Goal: Task Accomplishment & Management: Manage account settings

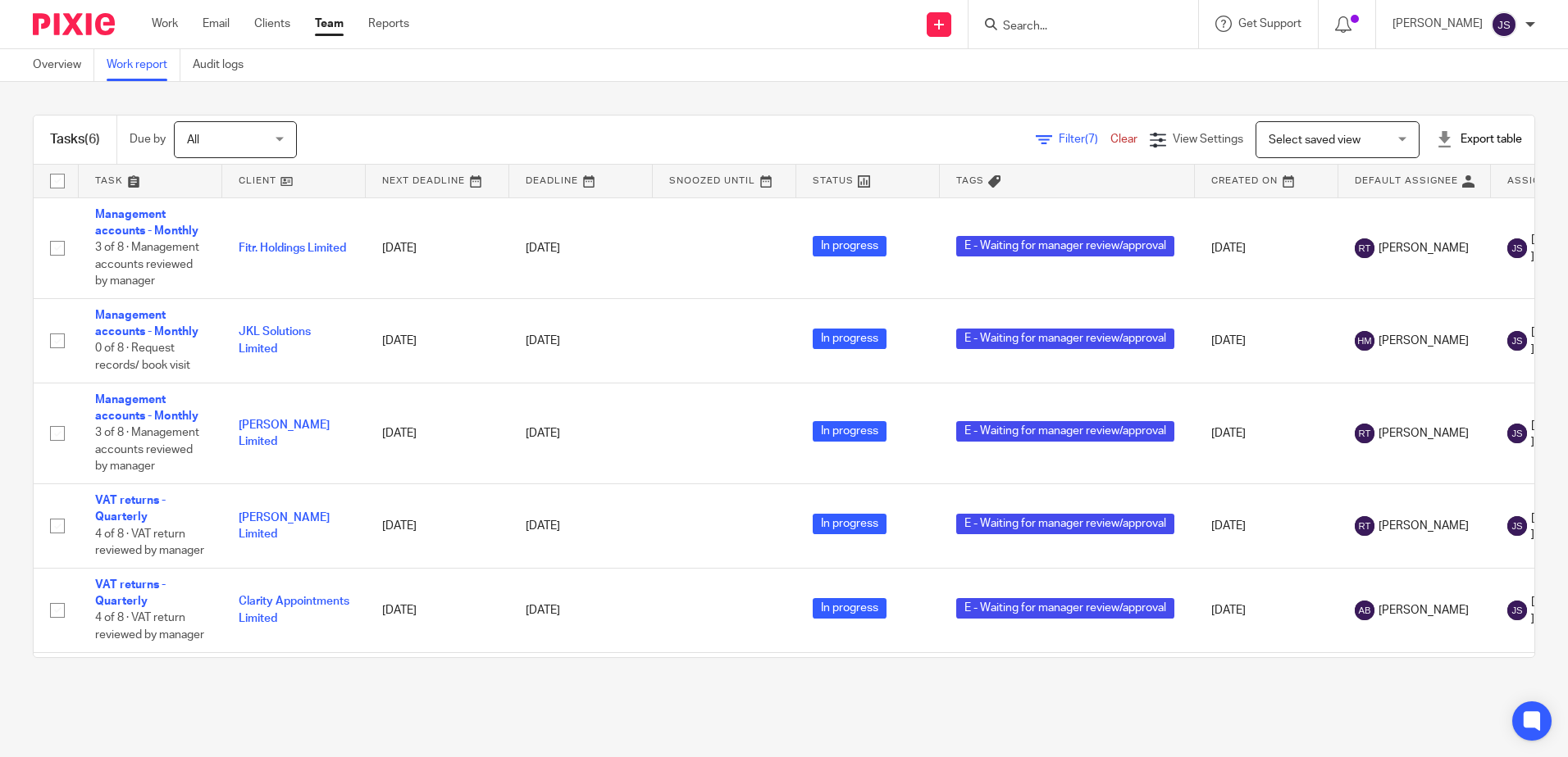
click at [389, 94] on div "Tasks (6) Due by All All Today Tomorrow This week Next week This month Next mon…" at bounding box center [784, 387] width 1568 height 609
click at [1043, 26] on input "Search" at bounding box center [1075, 27] width 147 height 15
type input "sycom"
click at [1069, 59] on link at bounding box center [1117, 63] width 239 height 25
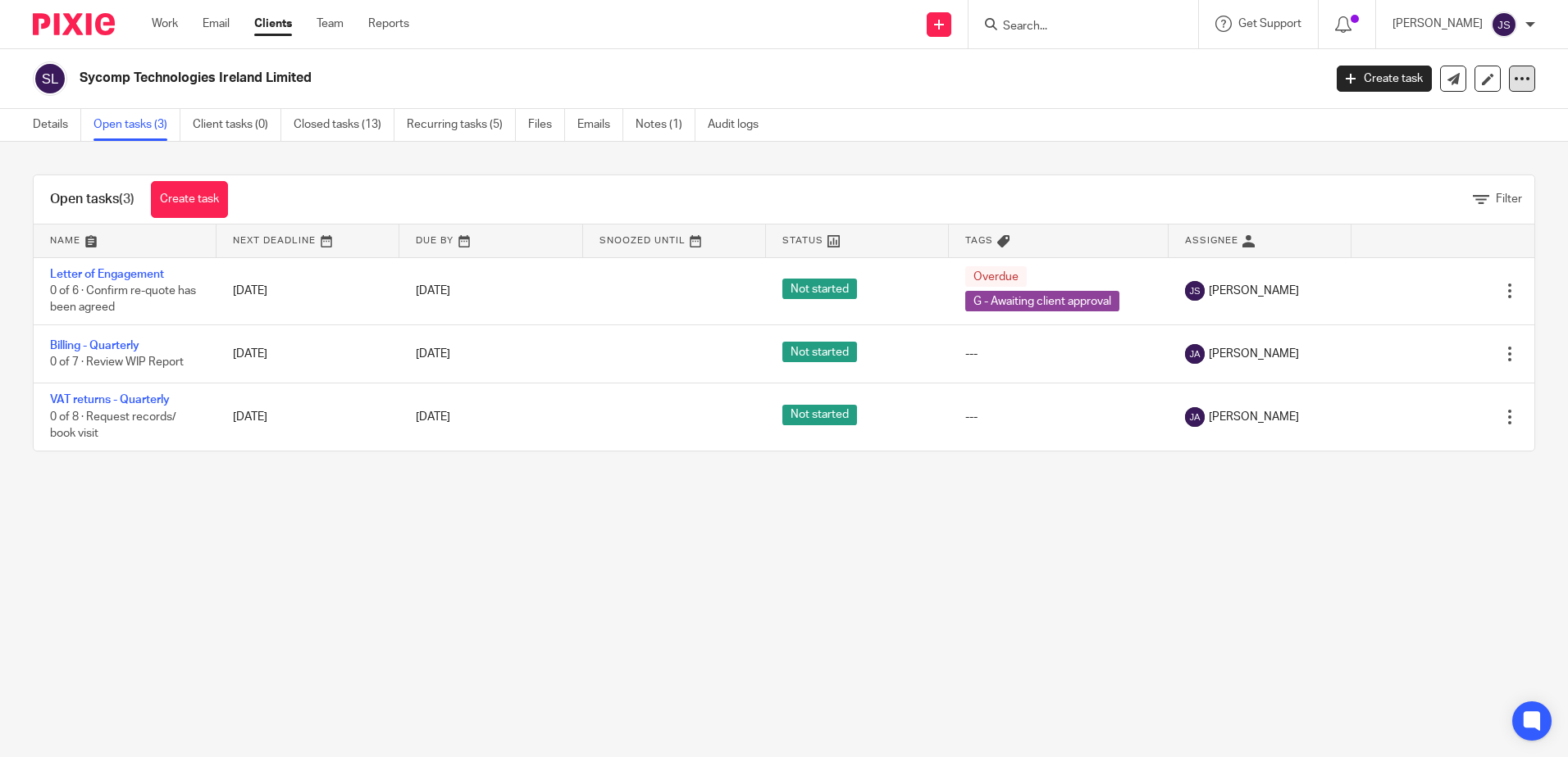
click at [1514, 82] on icon at bounding box center [1522, 78] width 16 height 16
click at [1370, 186] on button "Archive client" at bounding box center [1420, 191] width 181 height 21
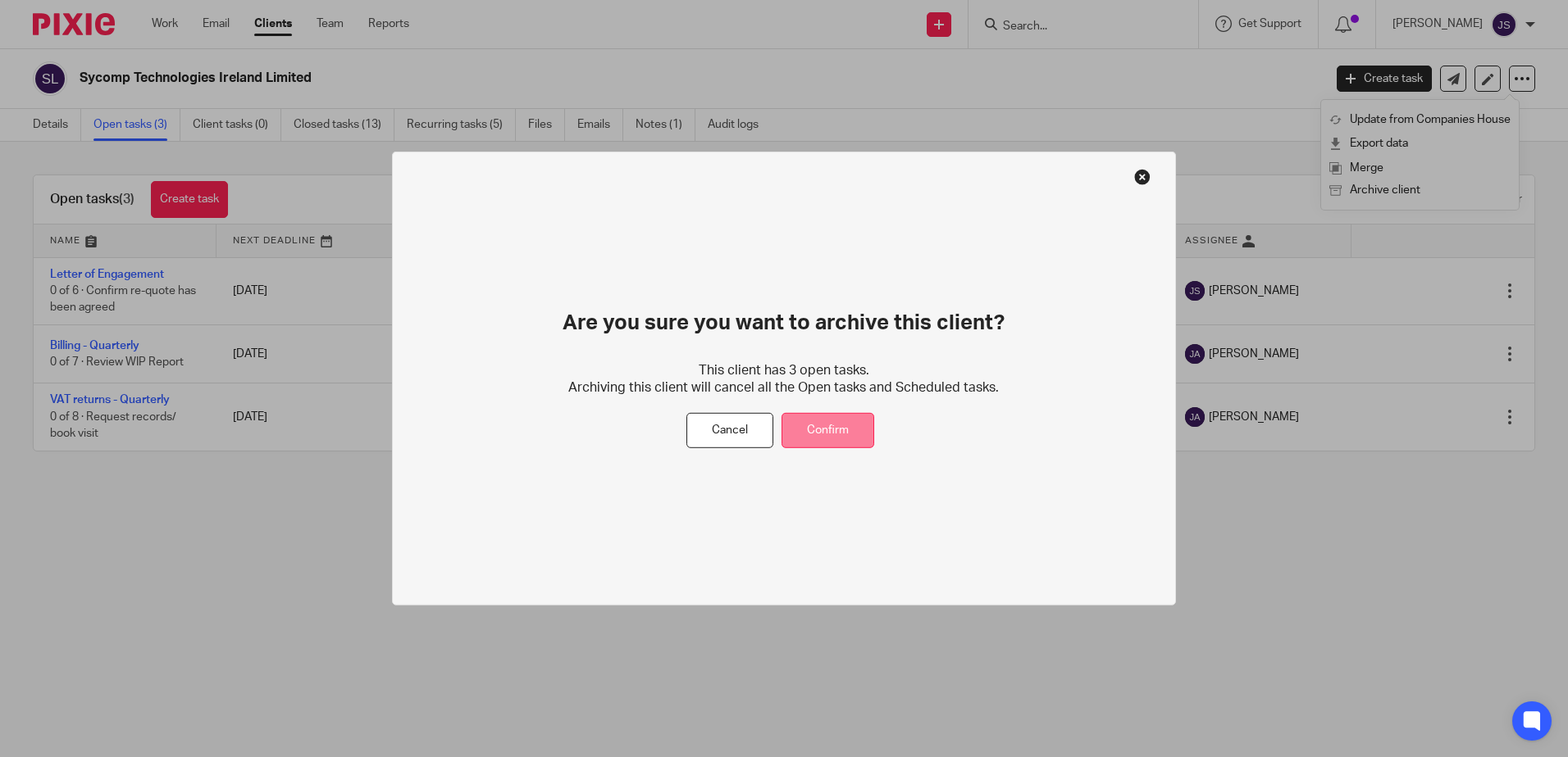
click at [828, 426] on button "Confirm" at bounding box center [828, 430] width 92 height 35
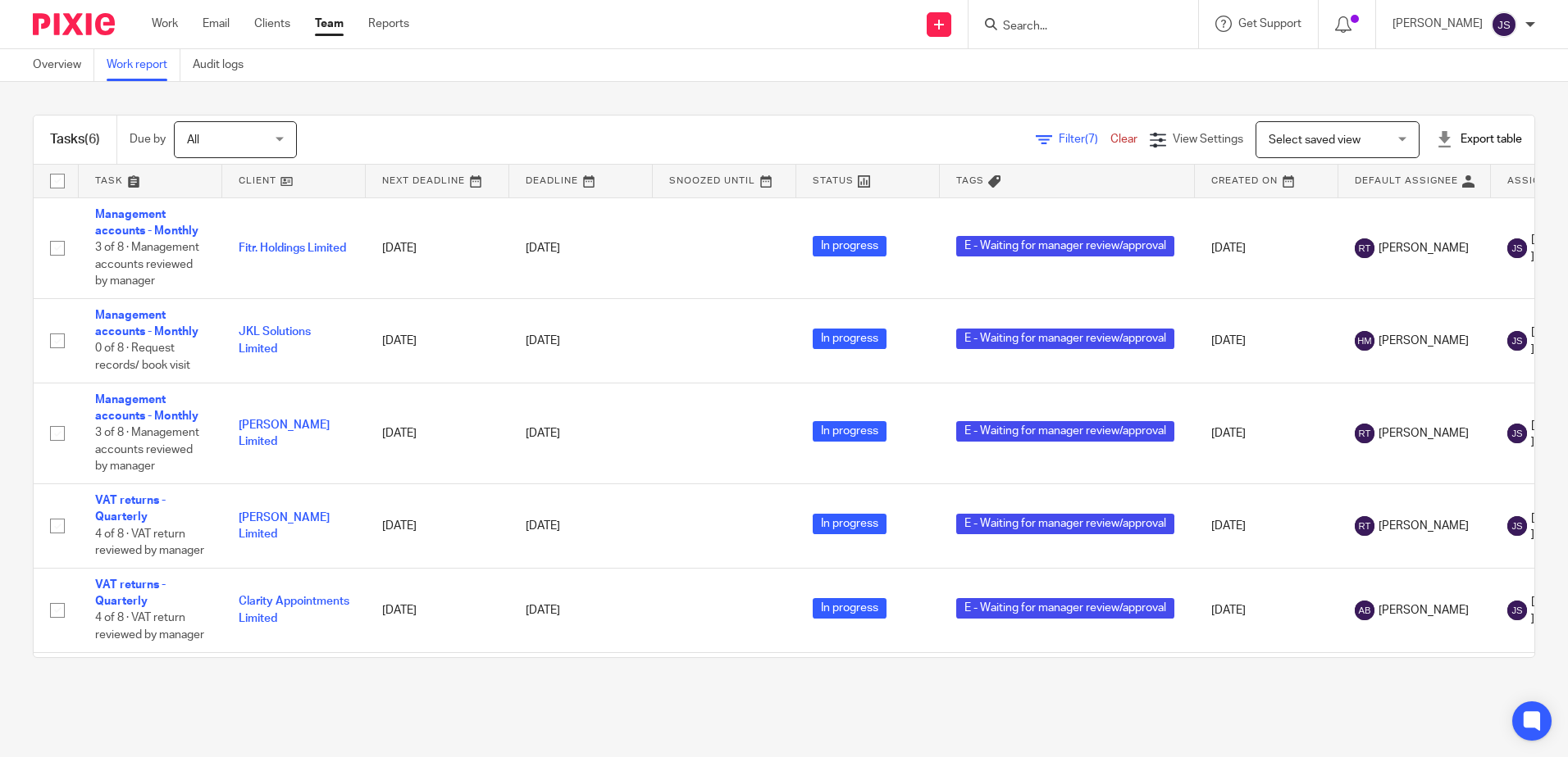
click at [596, 83] on div "Tasks (6) Due by All All Today Tomorrow This week Next week This month Next mon…" at bounding box center [784, 387] width 1568 height 609
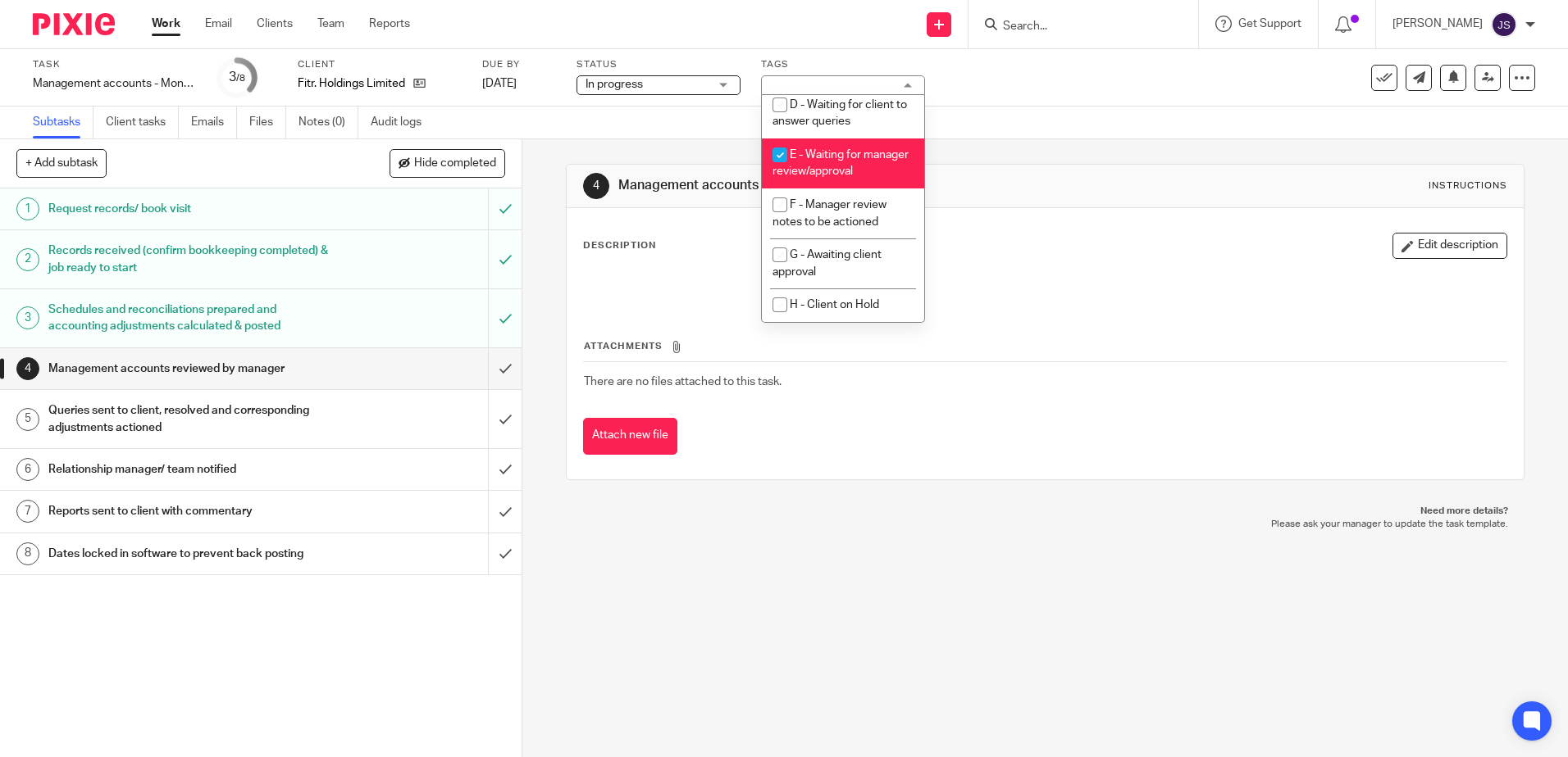
scroll to position [164, 0]
click at [823, 178] on span "E - Waiting for manager review/approval" at bounding box center [840, 163] width 136 height 29
checkbox input "false"
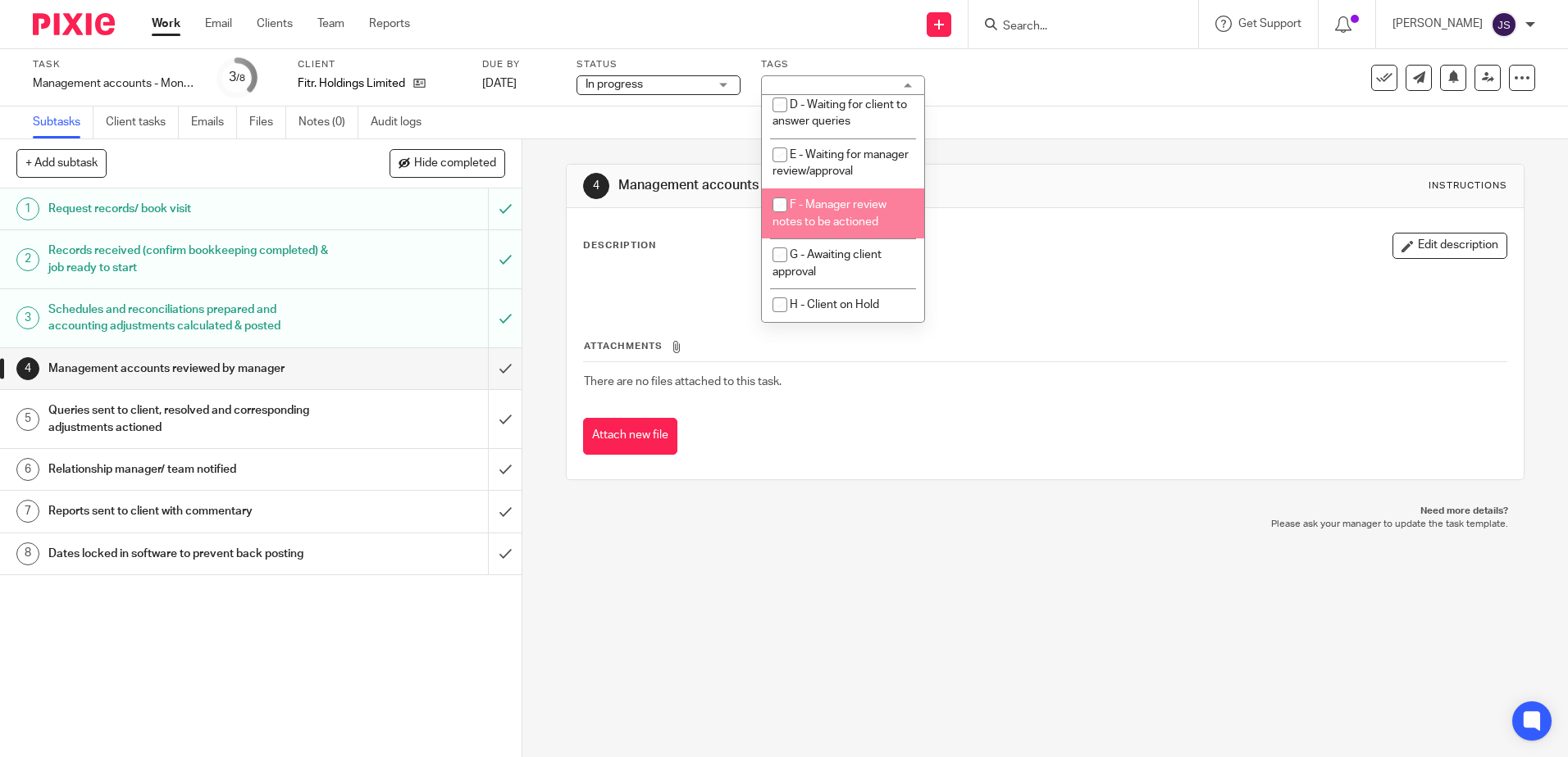
click at [829, 215] on span "F - Manager review notes to be actioned" at bounding box center [829, 214] width 114 height 29
checkbox input "true"
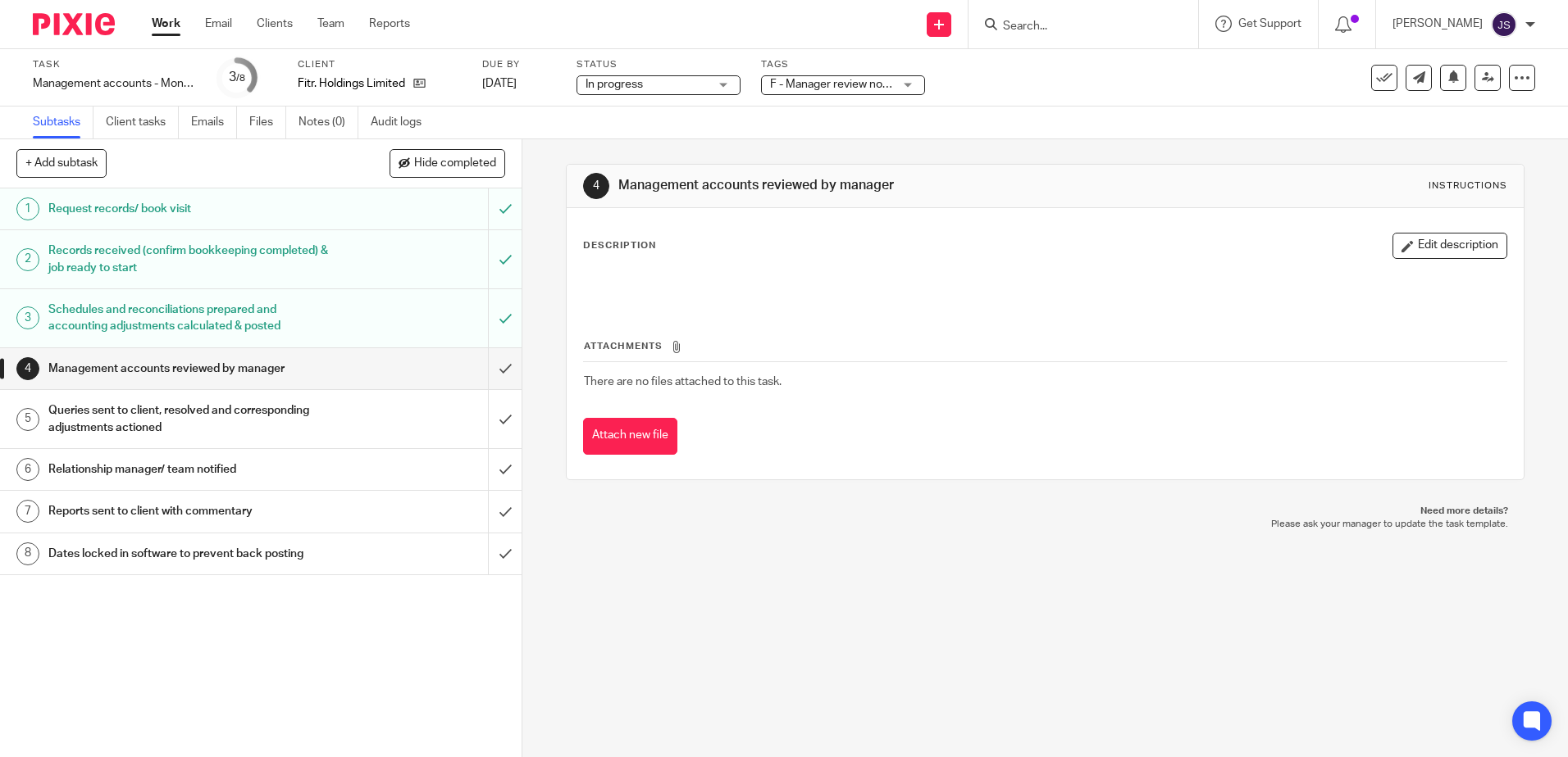
click at [1009, 177] on h1 "Management accounts reviewed by manager" at bounding box center [848, 186] width 461 height 17
click at [1411, 257] on button "Edit description" at bounding box center [1450, 245] width 115 height 27
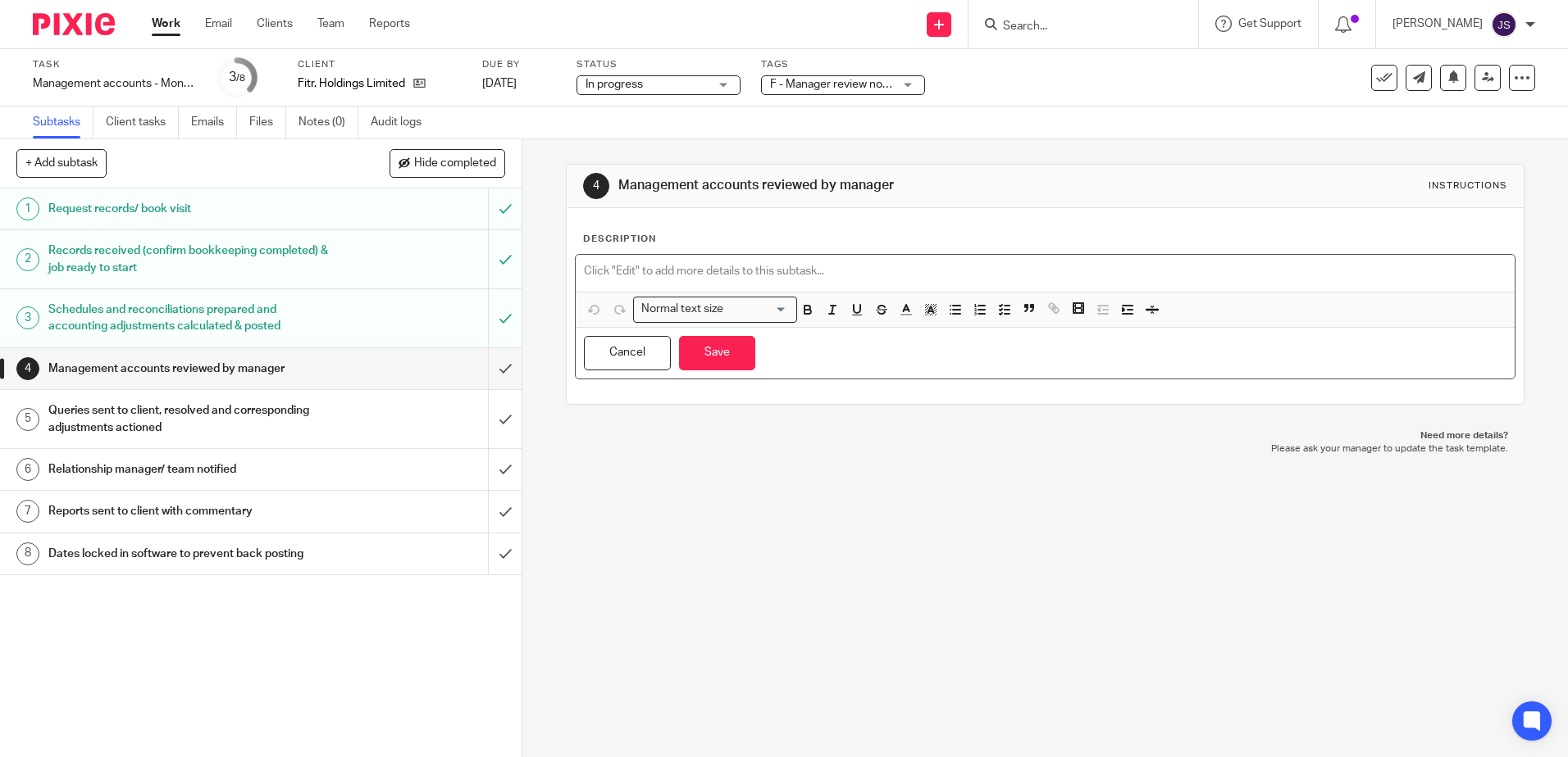
click at [614, 281] on div at bounding box center [1045, 273] width 938 height 37
click at [714, 345] on button "Save" at bounding box center [716, 353] width 76 height 35
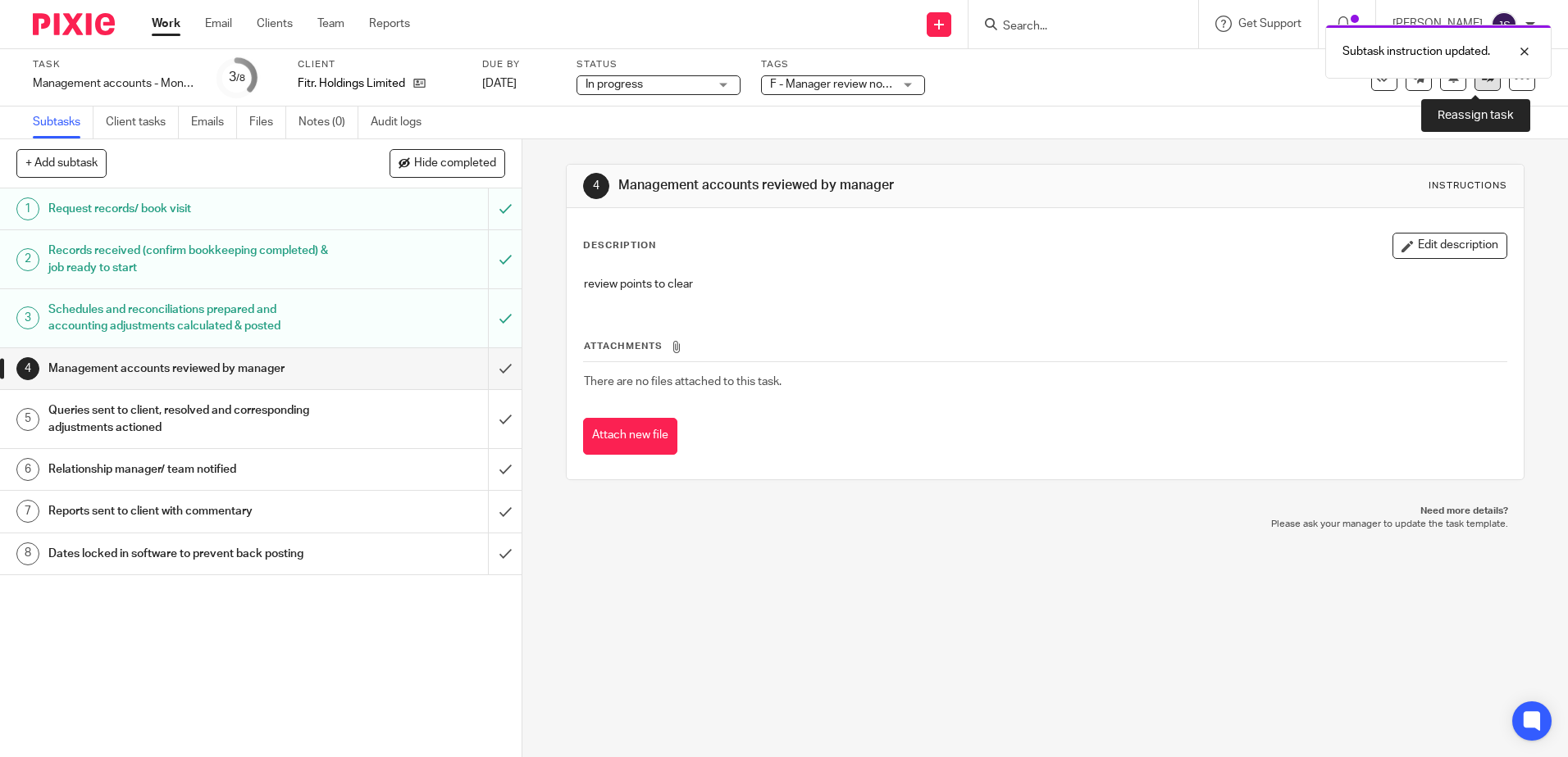
click at [1482, 80] on icon at bounding box center [1488, 77] width 12 height 12
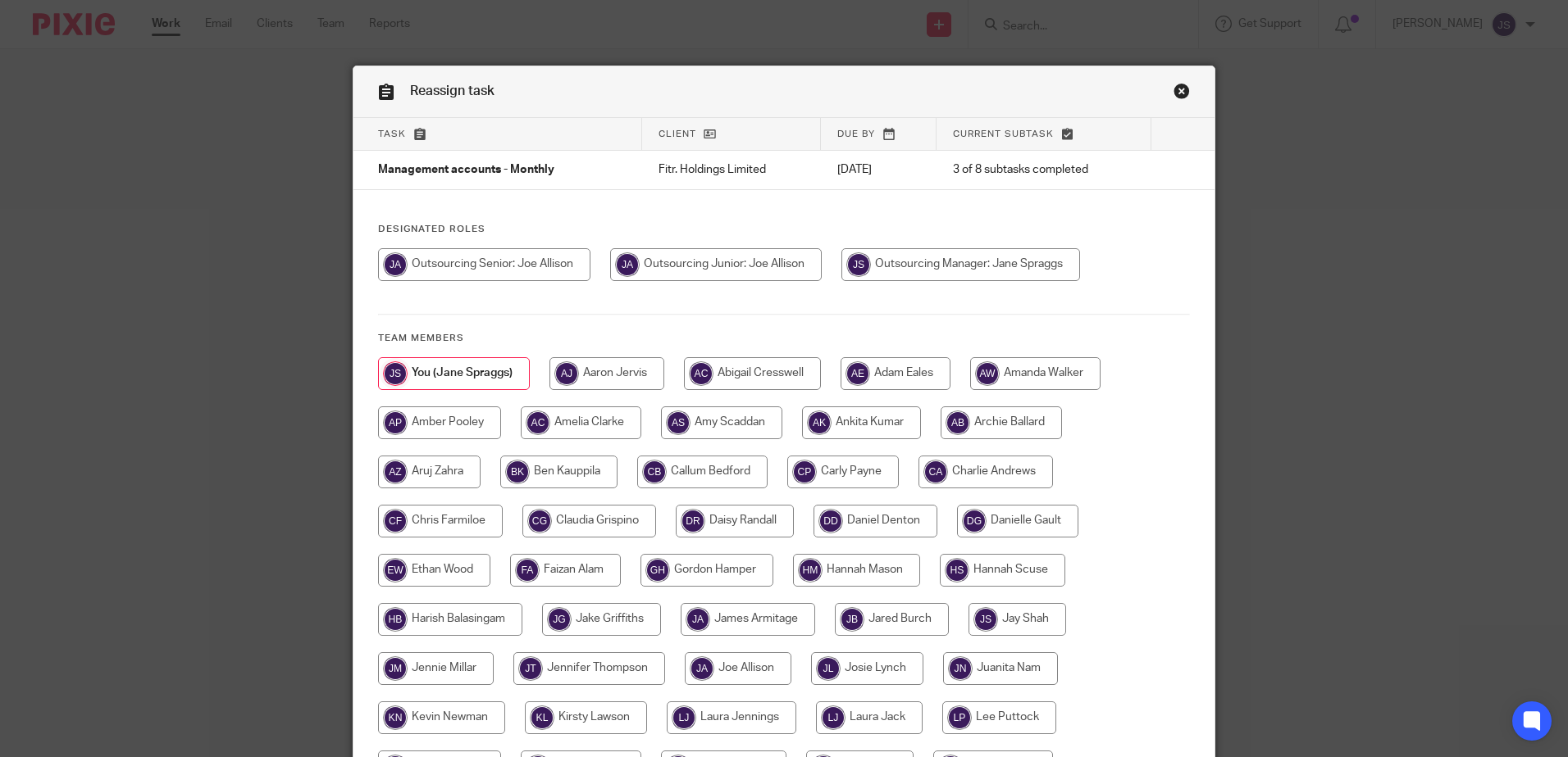
click at [735, 272] on input "radio" at bounding box center [716, 264] width 211 height 33
radio input "true"
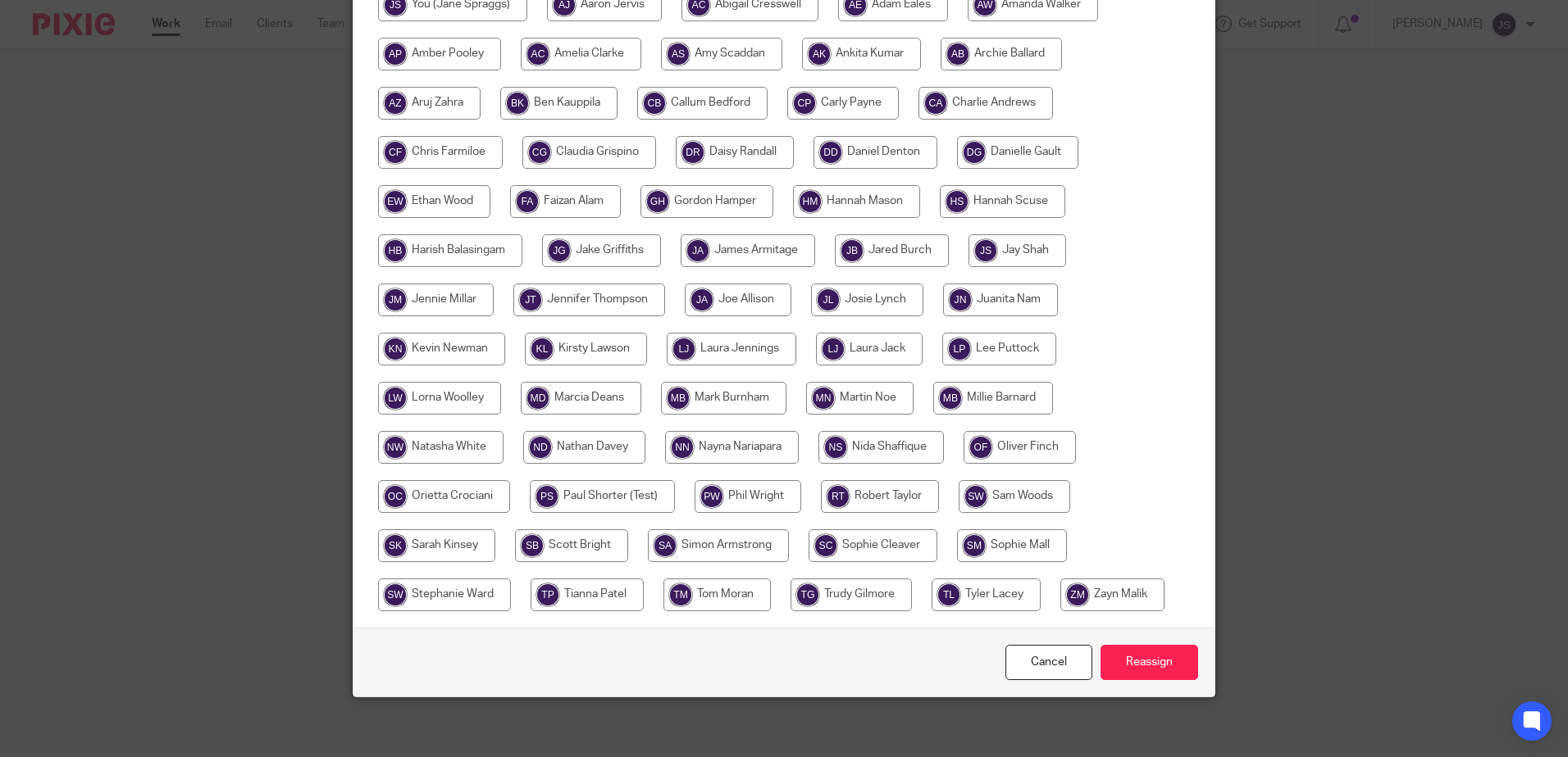
scroll to position [375, 0]
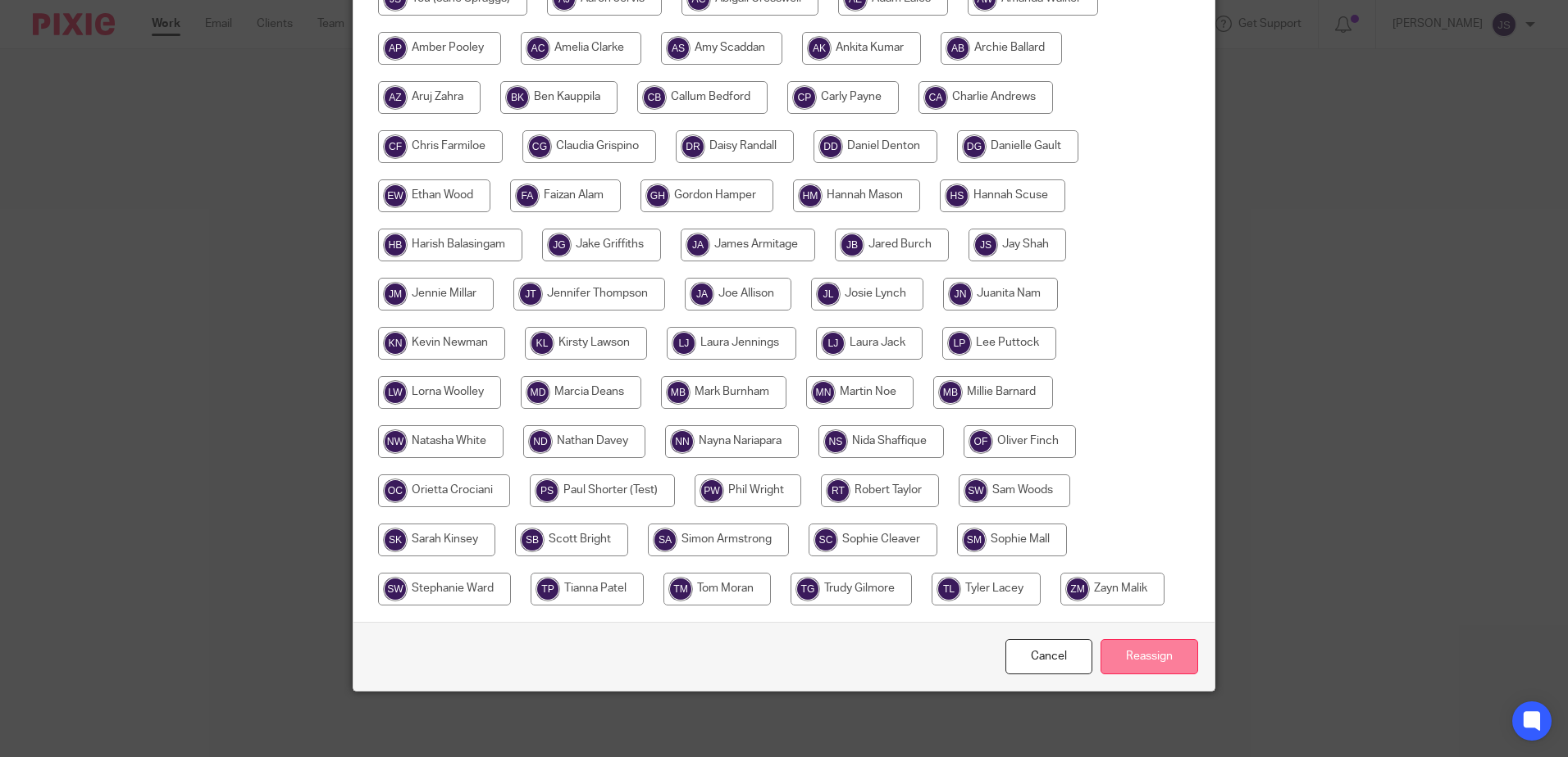
click at [1140, 665] on input "Reassign" at bounding box center [1149, 656] width 98 height 35
